Goal: Entertainment & Leisure: Consume media (video, audio)

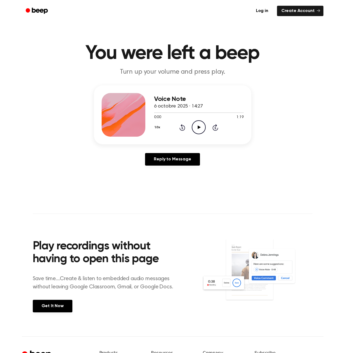
click at [196, 128] on icon "Play Audio" at bounding box center [199, 127] width 14 height 14
click at [185, 113] on div at bounding box center [199, 113] width 90 height 1
click at [201, 127] on icon "Play Audio" at bounding box center [199, 127] width 14 height 14
click at [199, 128] on icon at bounding box center [199, 128] width 3 height 4
click at [200, 129] on icon "Pause Audio" at bounding box center [199, 127] width 14 height 14
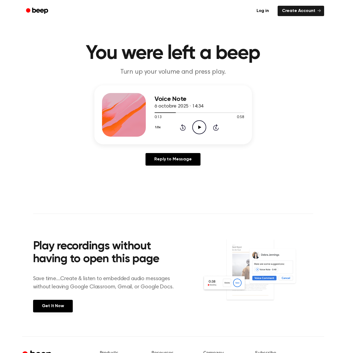
click at [200, 122] on icon "Play Audio" at bounding box center [199, 127] width 14 height 14
click at [200, 129] on icon at bounding box center [199, 128] width 2 height 4
click at [198, 125] on icon "Play Audio" at bounding box center [199, 127] width 14 height 14
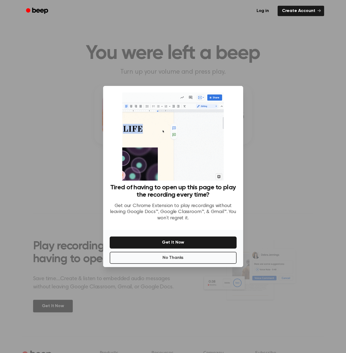
click at [292, 79] on div at bounding box center [173, 176] width 346 height 353
click at [199, 255] on button "No Thanks" at bounding box center [173, 258] width 127 height 12
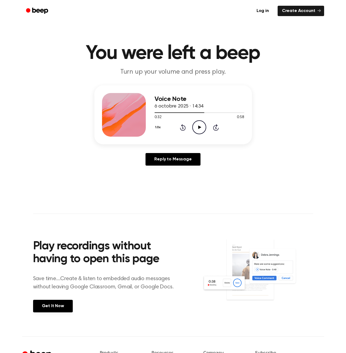
click at [194, 132] on circle at bounding box center [198, 127] width 13 height 13
click at [197, 126] on icon "Pause Audio" at bounding box center [199, 127] width 14 height 14
